Goal: Communication & Community: Answer question/provide support

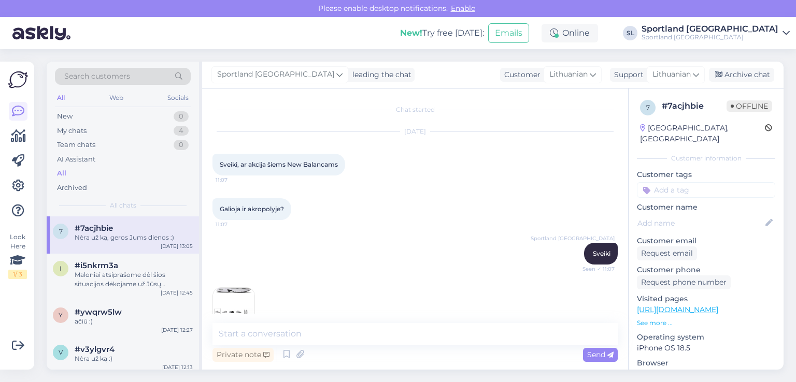
scroll to position [621, 0]
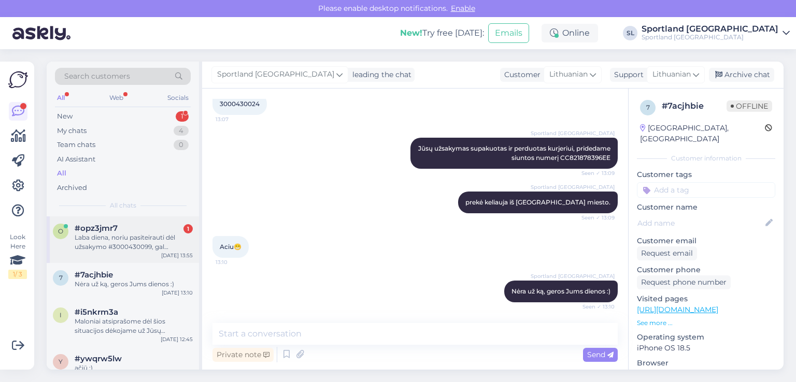
click at [137, 229] on div "#opz3jmr7 1" at bounding box center [134, 228] width 118 height 9
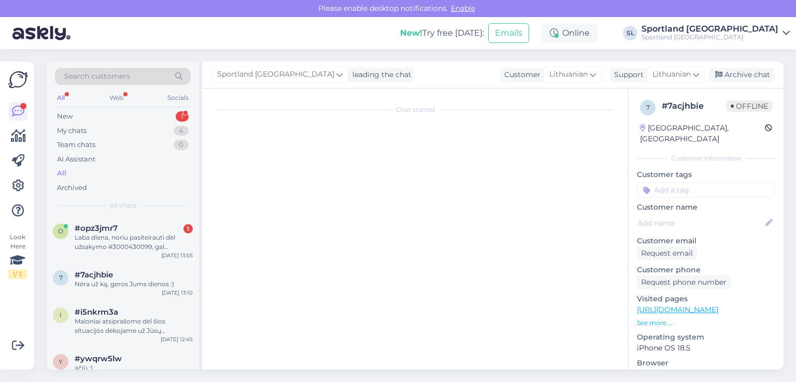
scroll to position [0, 0]
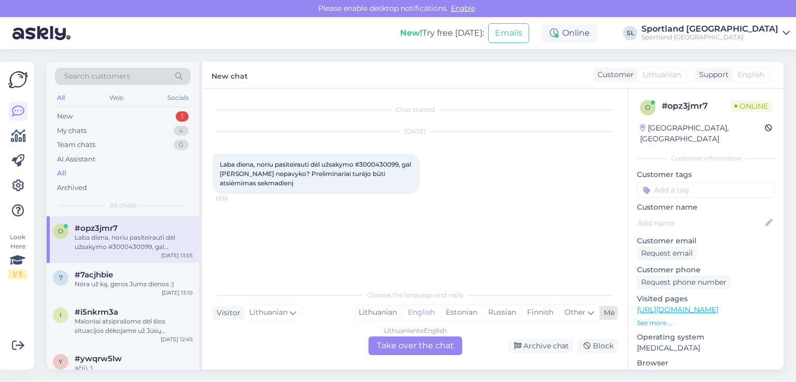
click at [388, 315] on div "Lithuanian" at bounding box center [377, 313] width 49 height 16
click at [396, 345] on div "Lithuanian to Lithuanian Take over the chat" at bounding box center [415, 346] width 94 height 19
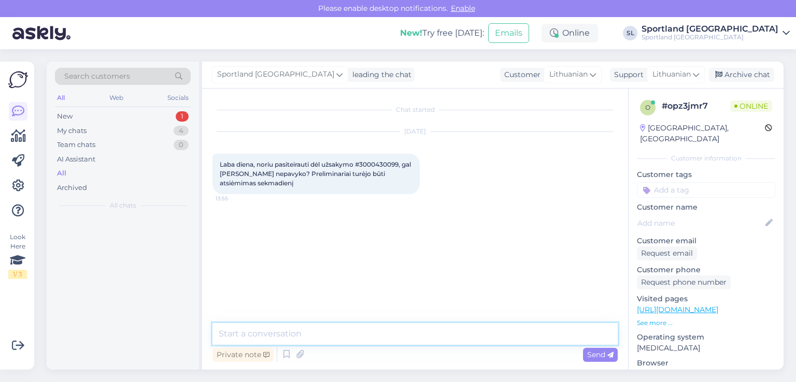
click at [363, 336] on textarea at bounding box center [414, 334] width 405 height 22
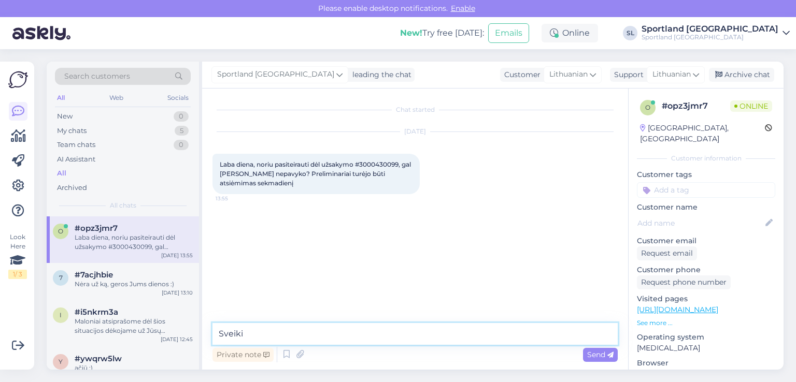
type textarea "Sveiki"
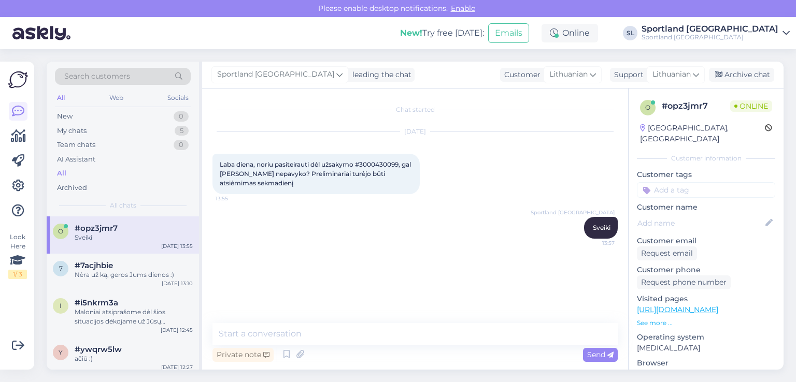
click at [392, 163] on span "Laba diena, noriu pasiteirauti dėl užsakymo #3000430099, gal [PERSON_NAME] nepa…" at bounding box center [316, 174] width 193 height 26
copy span "3000430099"
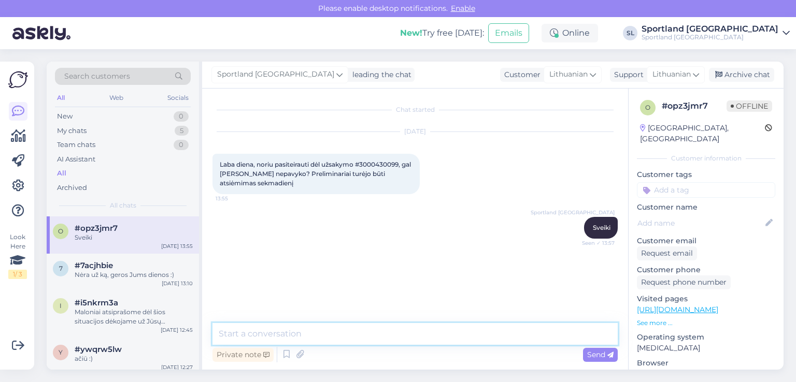
click at [390, 327] on textarea at bounding box center [414, 334] width 405 height 22
type textarea "maloniai atsiprašome, kad viskas užtruko."
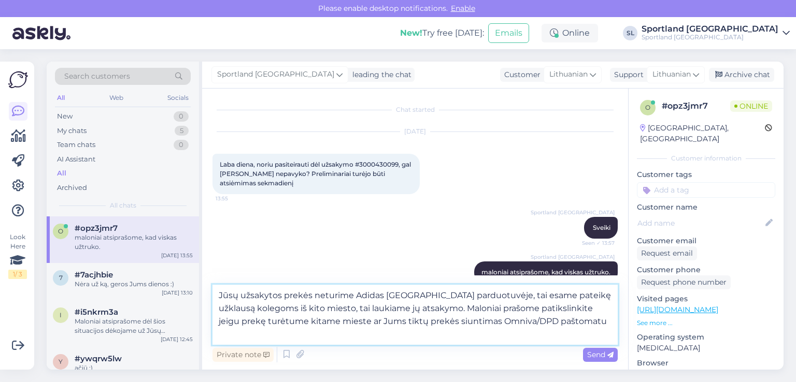
type textarea "Jūsų užsakytos prekės neturime Adidas [GEOGRAPHIC_DATA] parduotuvėje, tai esame…"
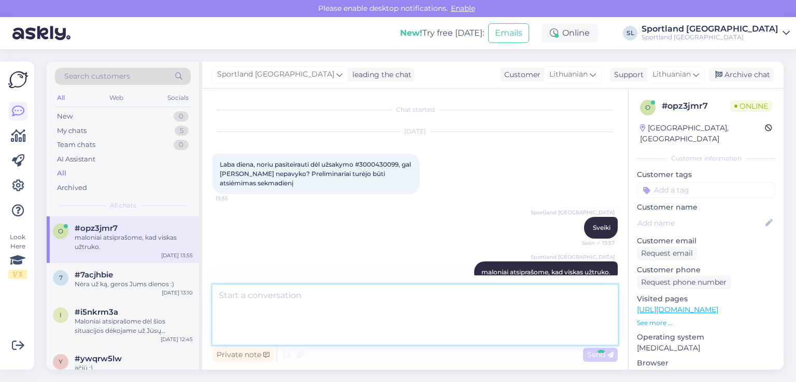
scroll to position [63, 0]
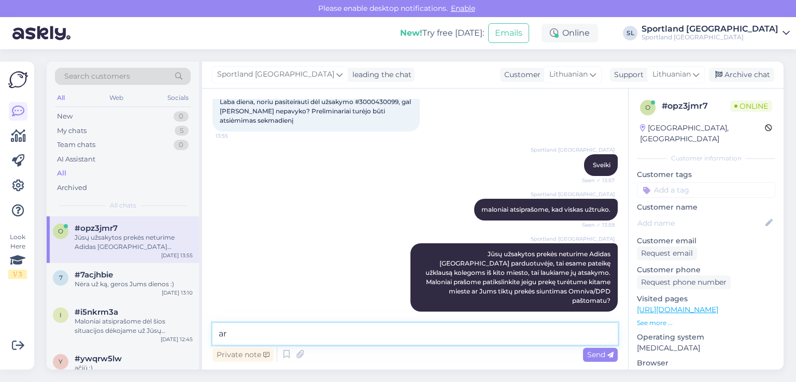
type textarea "a"
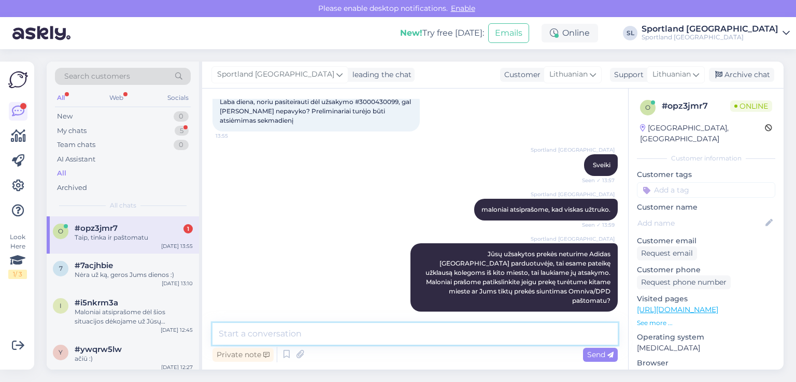
scroll to position [108, 0]
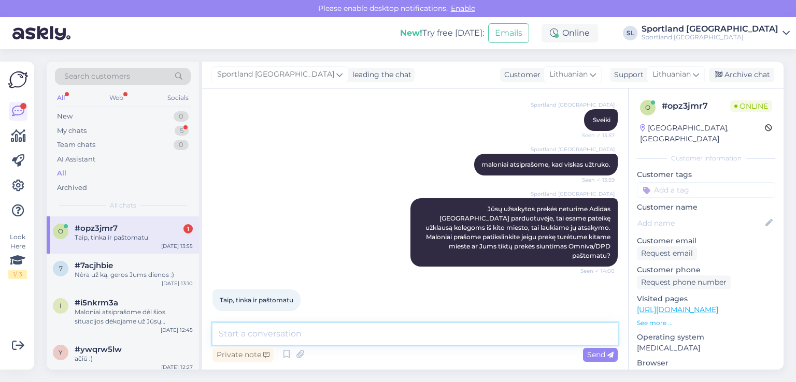
click at [450, 339] on textarea at bounding box center [414, 334] width 405 height 22
type textarea "g"
type textarea "prašome nurodykite kuris tiktų"
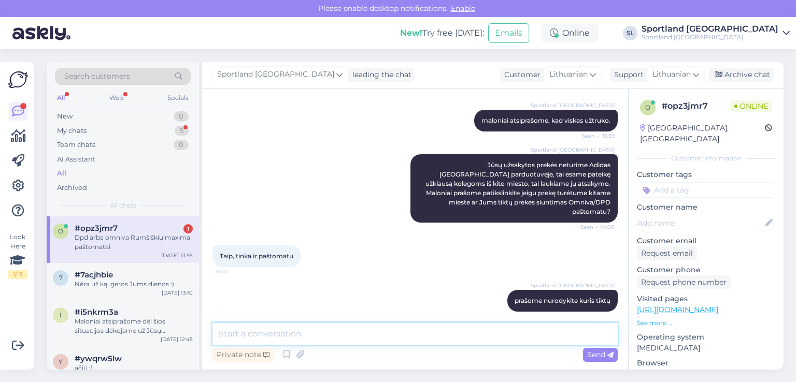
scroll to position [197, 0]
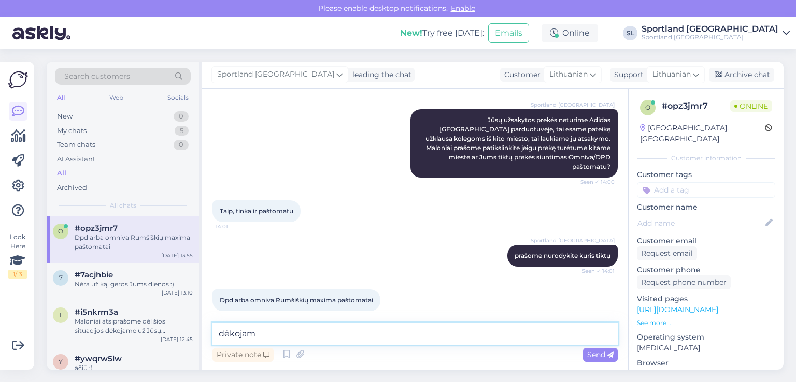
type textarea "dėkojame"
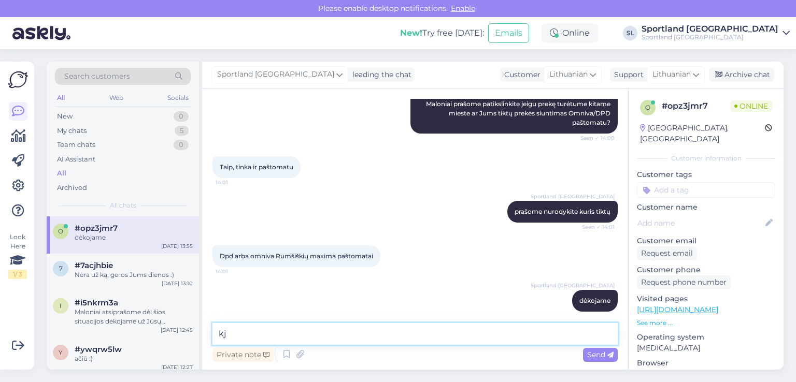
type textarea "k"
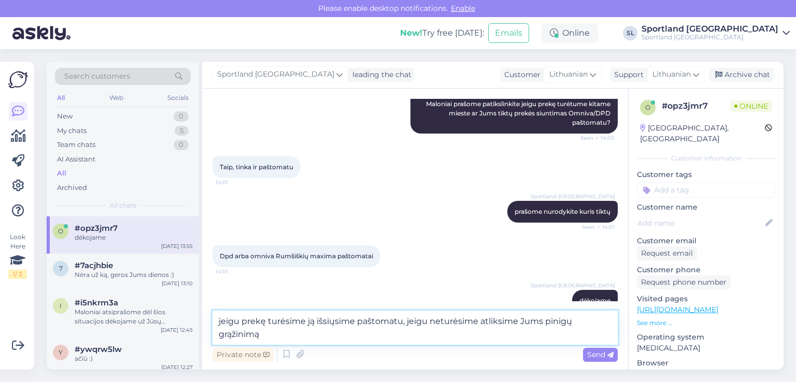
type textarea "jeigu prekę turėsime ją išsiųsime paštomatu, jeigu neturėsime atliksime Jums pi…"
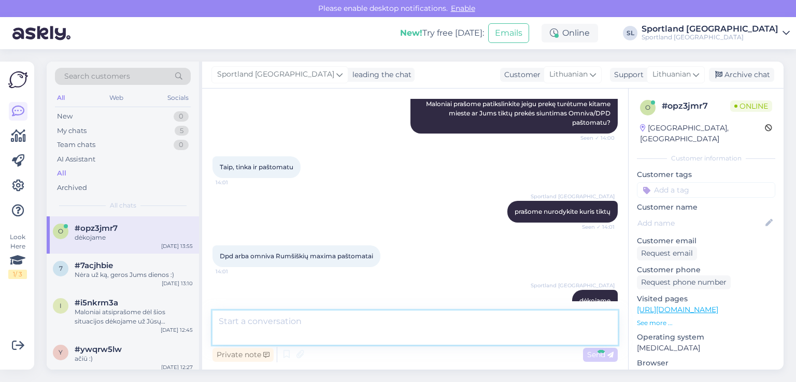
scroll to position [295, 0]
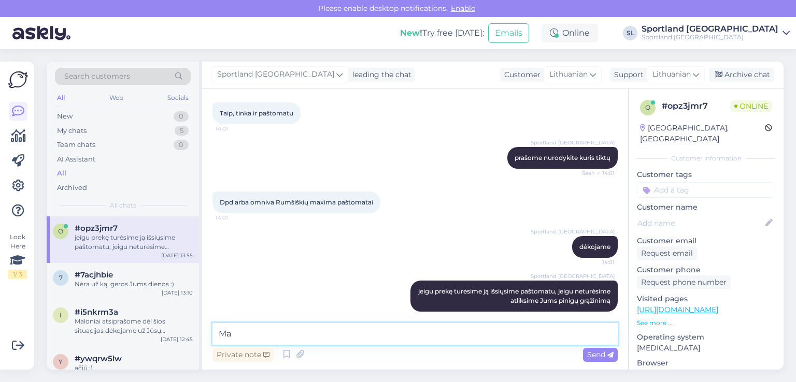
type textarea "M"
type textarea "informuosime Jus el. paštu"
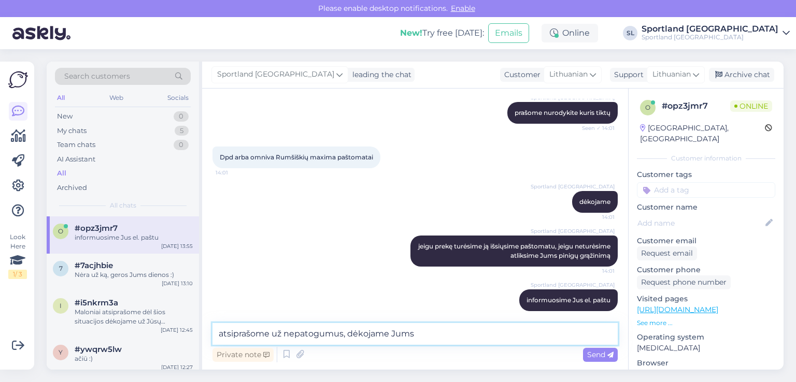
type textarea "atsiprašome už nepatogumus, dėkojame Jums"
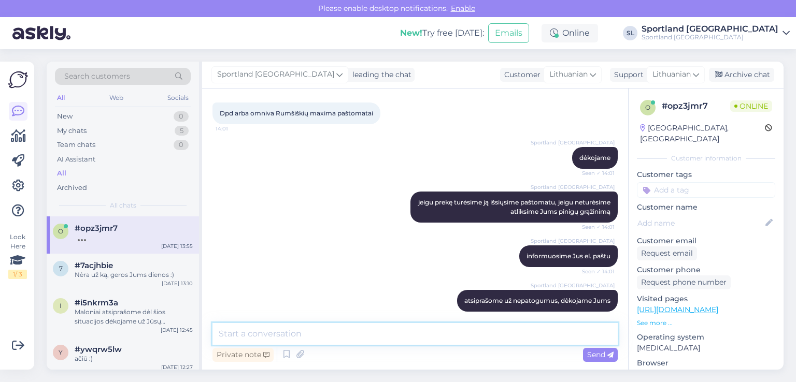
scroll to position [429, 0]
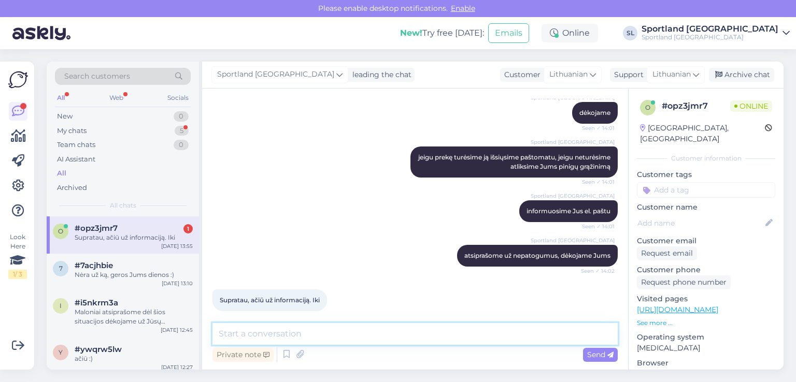
click at [396, 335] on textarea at bounding box center [414, 334] width 405 height 22
type textarea "Geros Jums dienos :)"
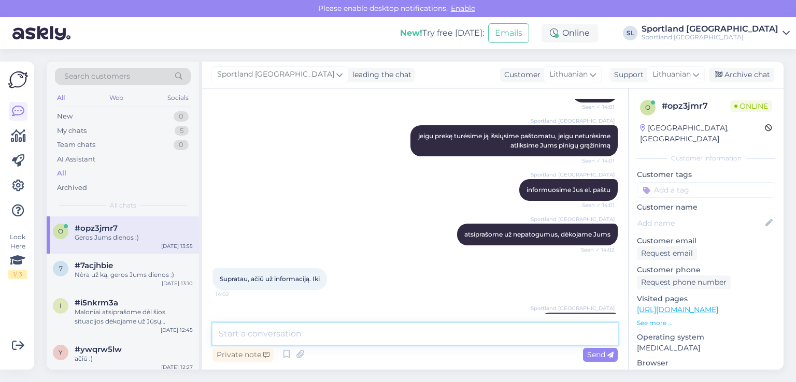
scroll to position [473, 0]
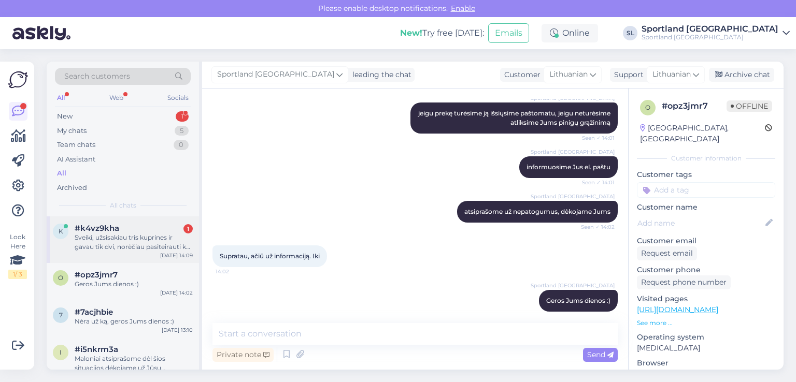
click at [155, 245] on div "Sveiki, užsisakiau tris kuprines ir gavau tik dvi, norėčiau pasiteirauti kur yr…" at bounding box center [134, 242] width 118 height 19
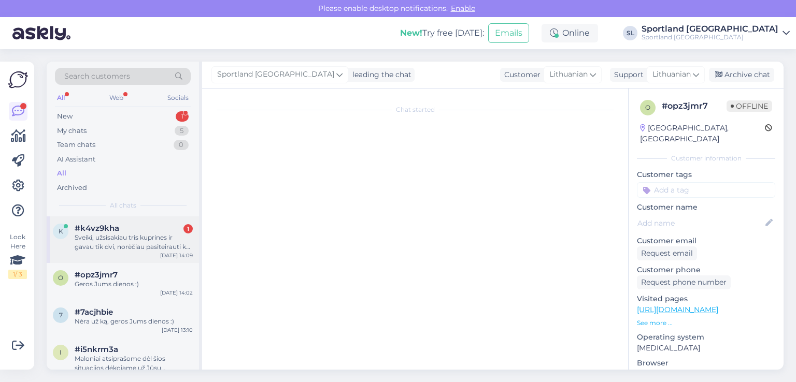
scroll to position [0, 0]
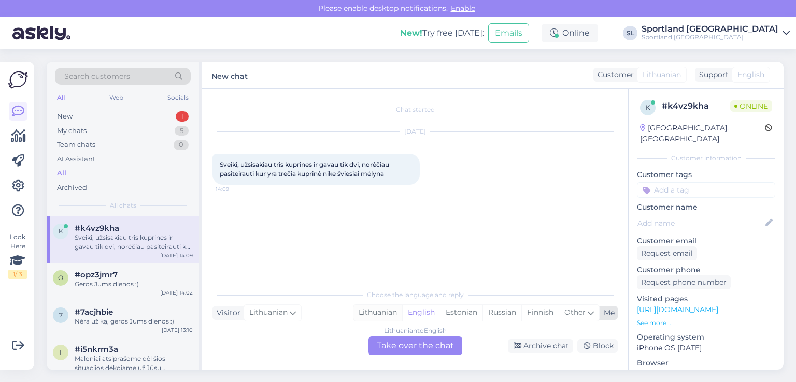
click at [375, 307] on div "Lithuanian" at bounding box center [377, 313] width 49 height 16
click at [400, 343] on div "Lithuanian to Lithuanian Take over the chat" at bounding box center [415, 346] width 94 height 19
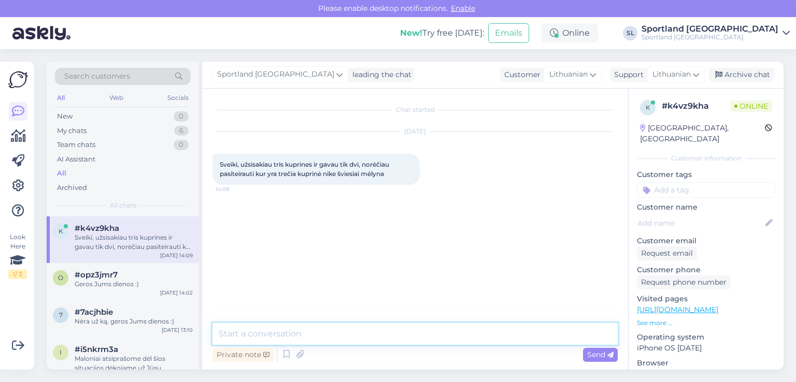
click at [388, 329] on textarea at bounding box center [414, 334] width 405 height 22
type textarea "Sveiki"
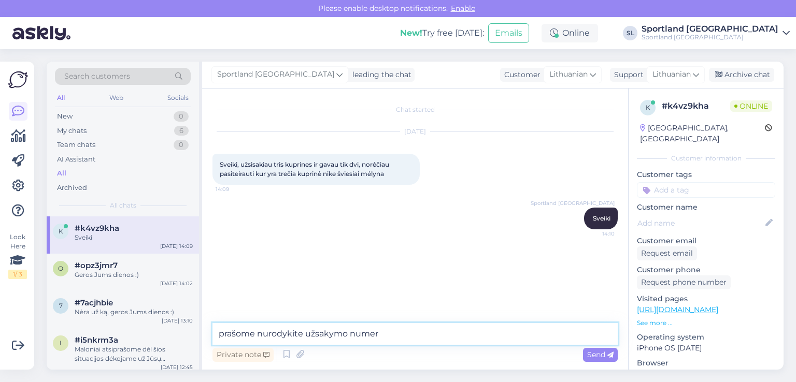
type textarea "prašome nurodykite užsakymo numerį"
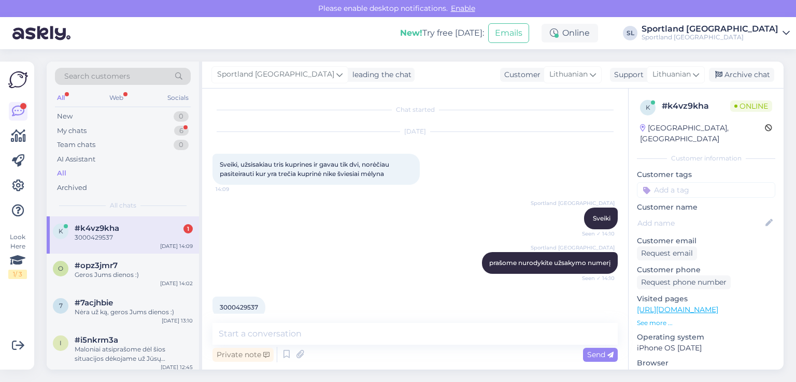
scroll to position [17, 0]
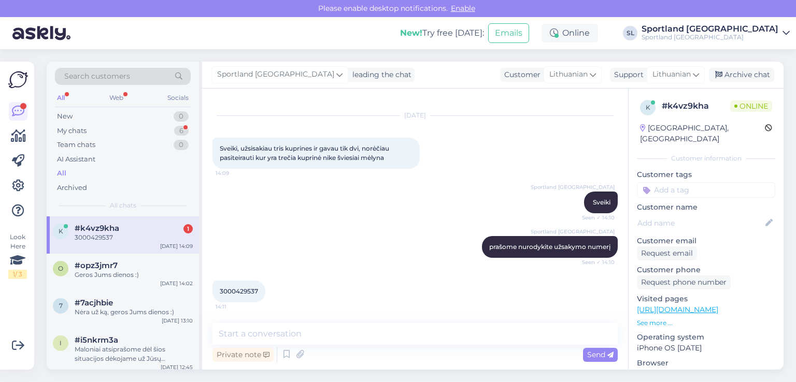
click at [234, 290] on span "3000429537" at bounding box center [239, 292] width 38 height 8
copy div "3000429537 14:11"
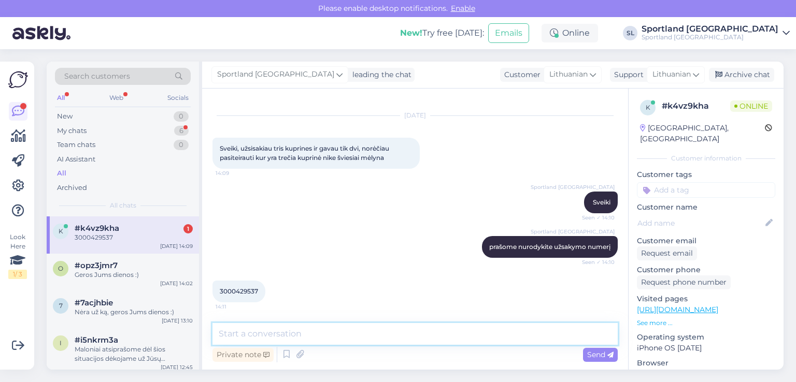
click at [382, 330] on textarea at bounding box center [414, 334] width 405 height 22
type textarea "Jūsų užsakymą sudaro trys atskiros siuntos"
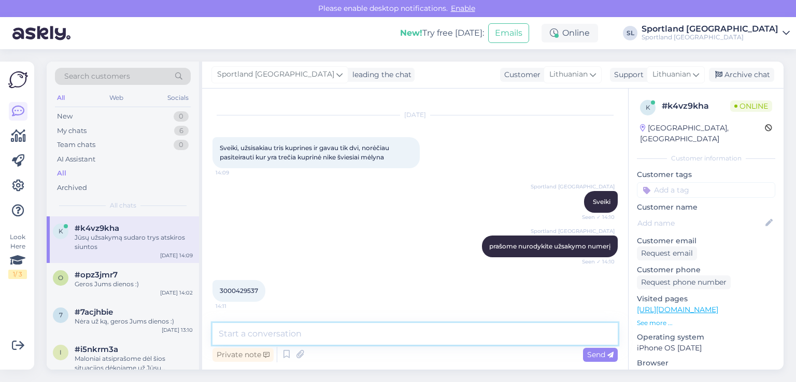
scroll to position [61, 0]
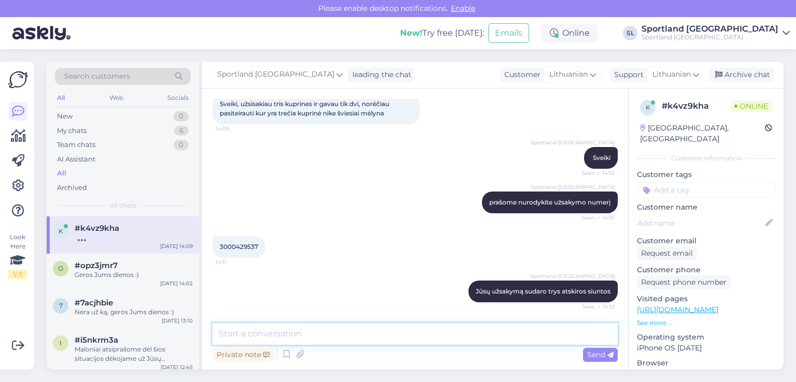
paste textarea "05757993010045"
type textarea "05757993010045"
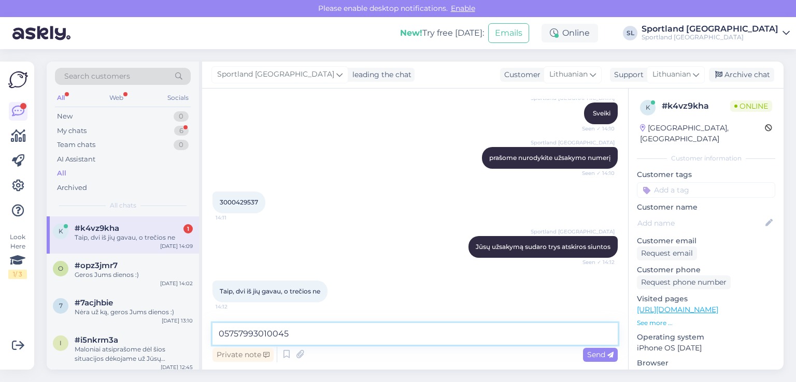
drag, startPoint x: 319, startPoint y: 337, endPoint x: 238, endPoint y: 307, distance: 86.4
click at [238, 307] on div "Chat started [DATE] Sveiki, užsisakiau tris kuprines ir gavau tik dvi, norėčiau…" at bounding box center [415, 229] width 426 height 281
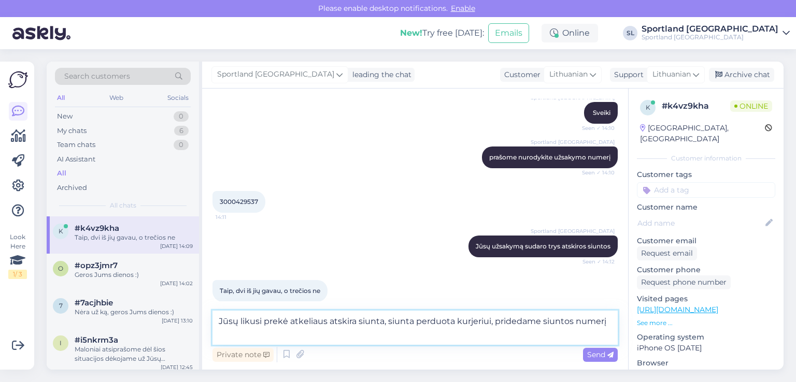
paste textarea "05885006328917"
type textarea "Jūsų likusi prekė [PERSON_NAME] atskira siunta, siunta perduota kurjeriui, prid…"
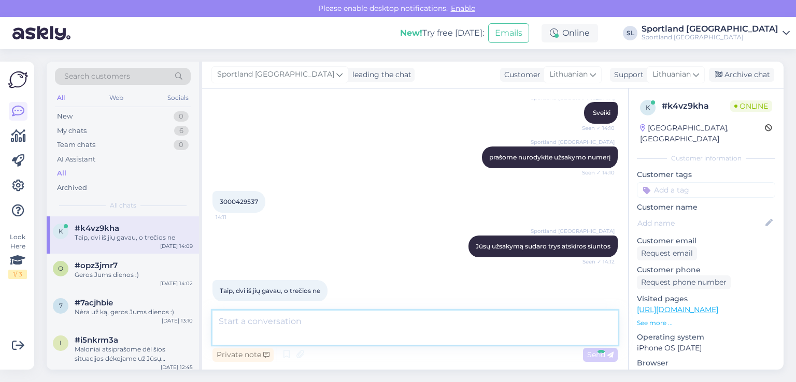
scroll to position [168, 0]
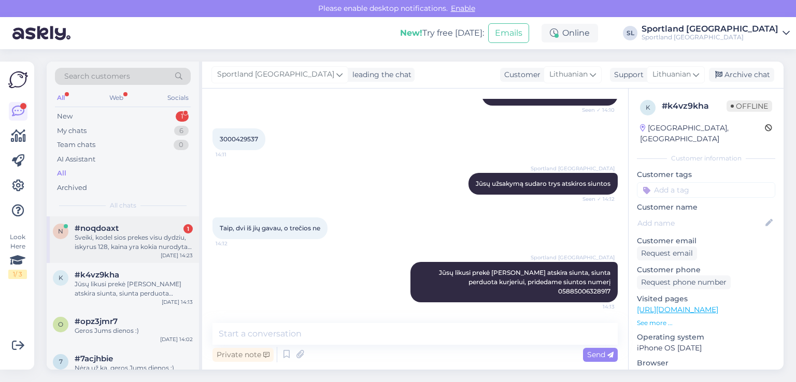
click at [131, 227] on div "#noqdoaxt 1" at bounding box center [134, 228] width 118 height 9
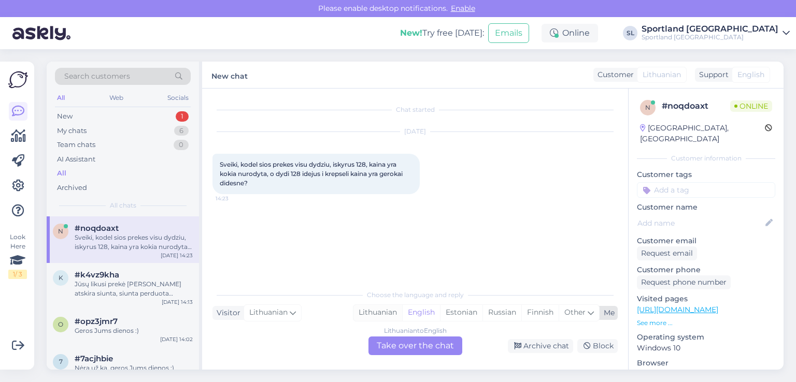
click at [393, 309] on div "Lithuanian" at bounding box center [377, 313] width 49 height 16
click at [408, 348] on div "Lithuanian to Lithuanian Take over the chat" at bounding box center [415, 346] width 94 height 19
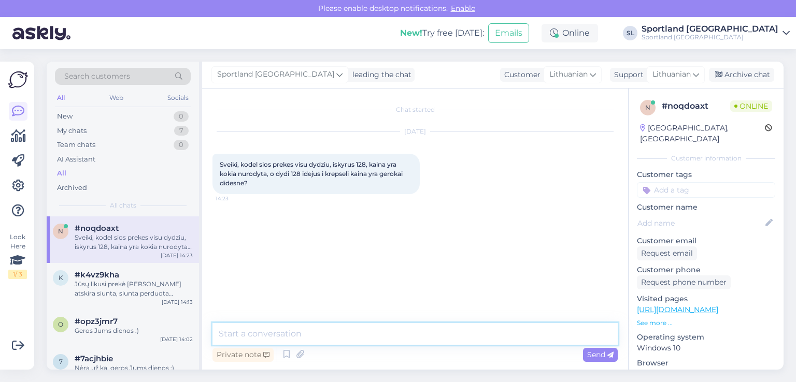
click at [375, 334] on textarea at bounding box center [414, 334] width 405 height 22
type textarea "Sveiki"
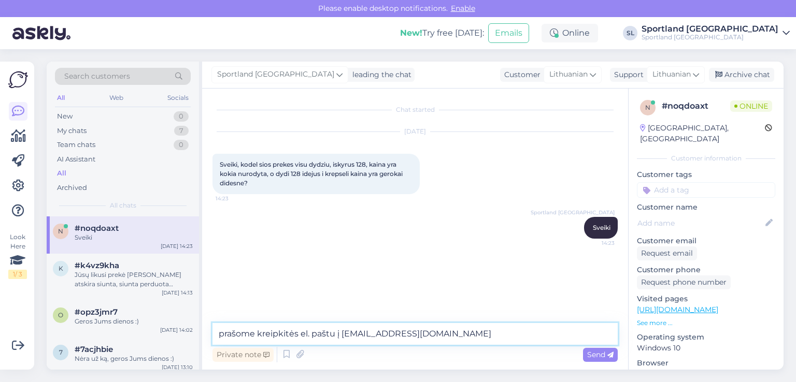
type textarea "prašome kreipkitės el. paštu į [EMAIL_ADDRESS][DOMAIN_NAME]"
